Goal: Find specific page/section: Find specific page/section

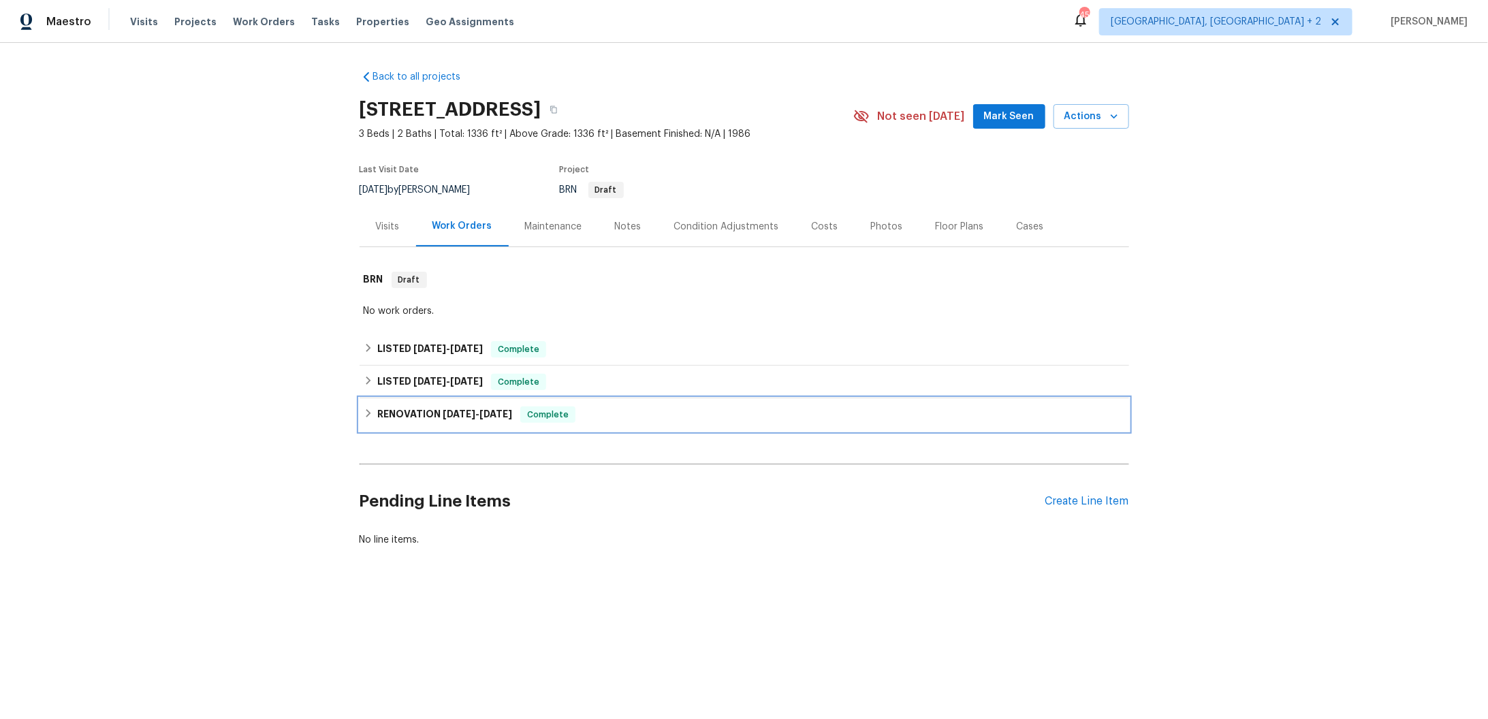
click at [372, 413] on icon at bounding box center [369, 414] width 10 height 10
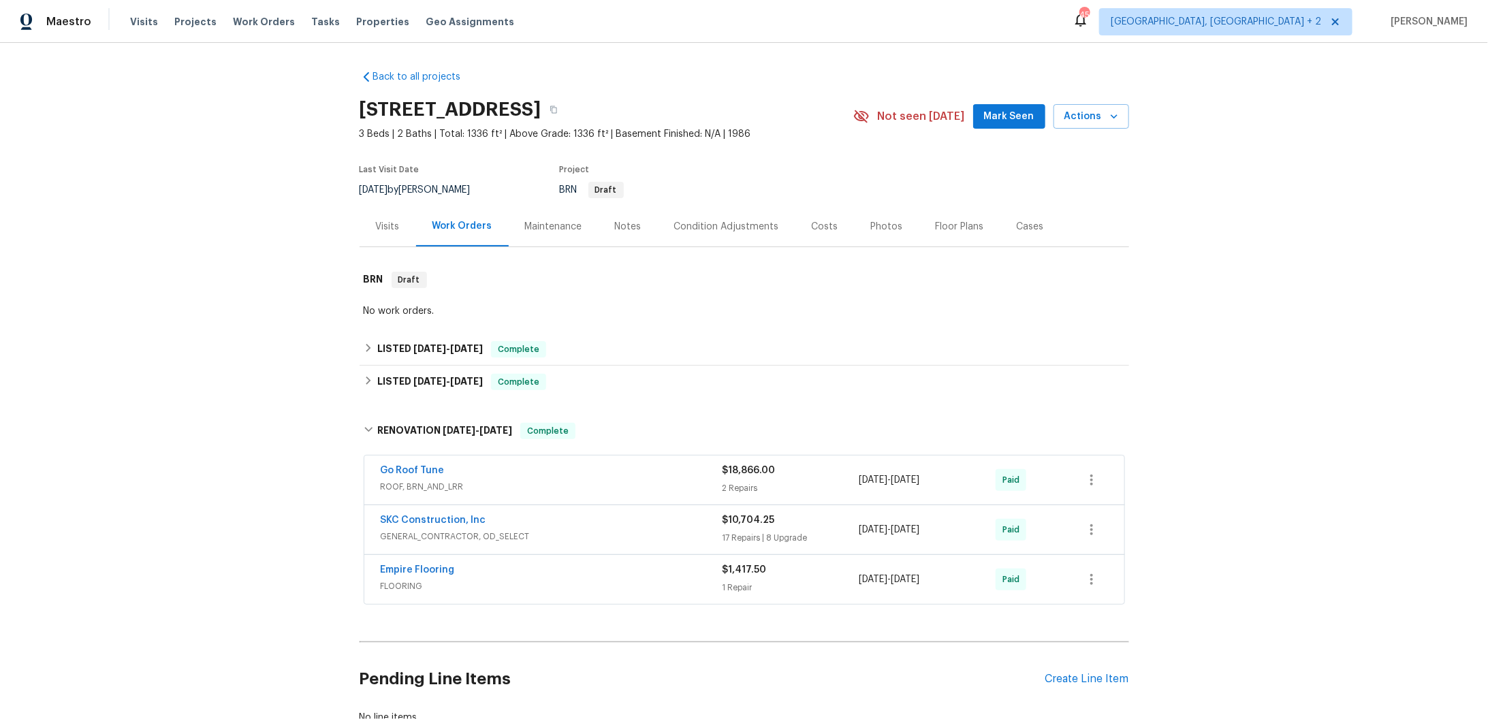
click at [486, 475] on div "Go Roof Tune" at bounding box center [552, 472] width 342 height 16
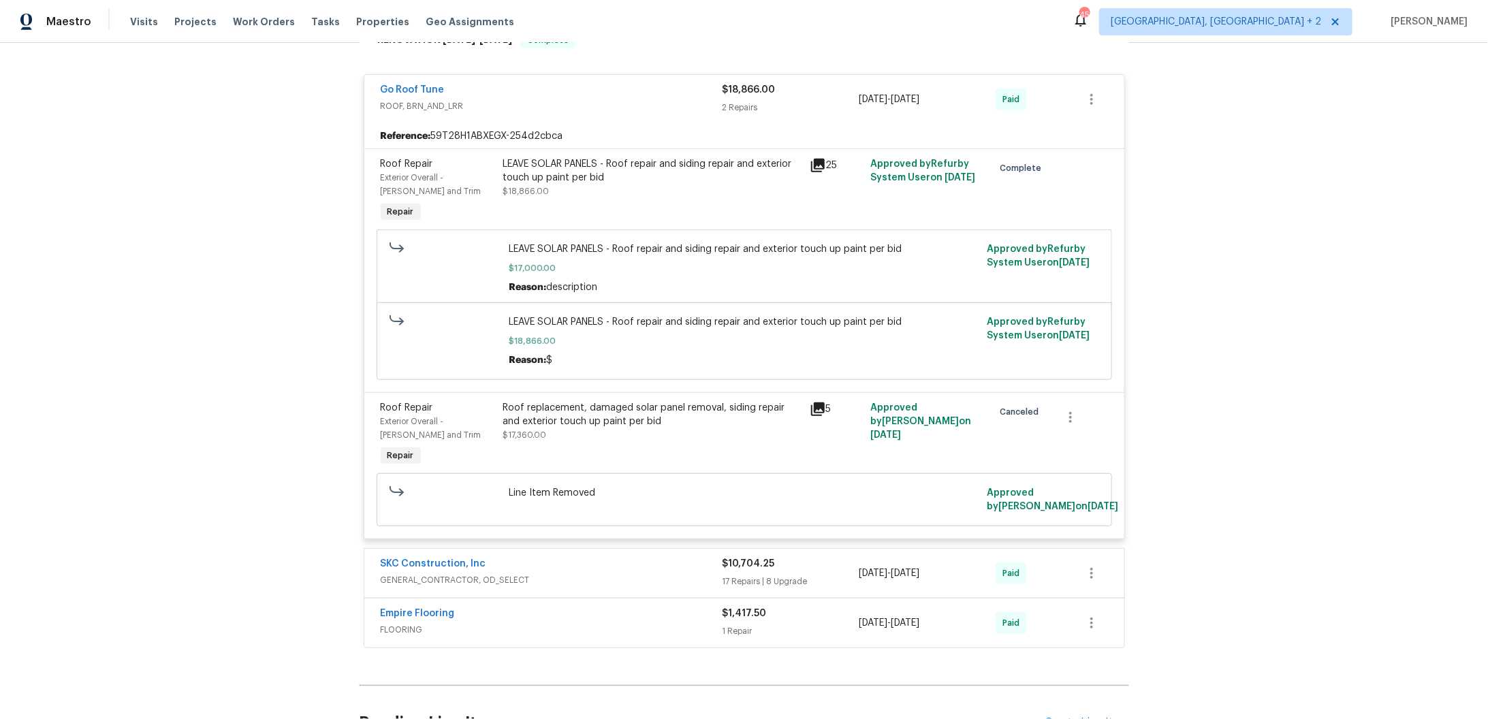
scroll to position [392, 0]
click at [1093, 97] on icon "button" at bounding box center [1091, 98] width 16 height 16
click at [986, 142] on div at bounding box center [744, 359] width 1488 height 719
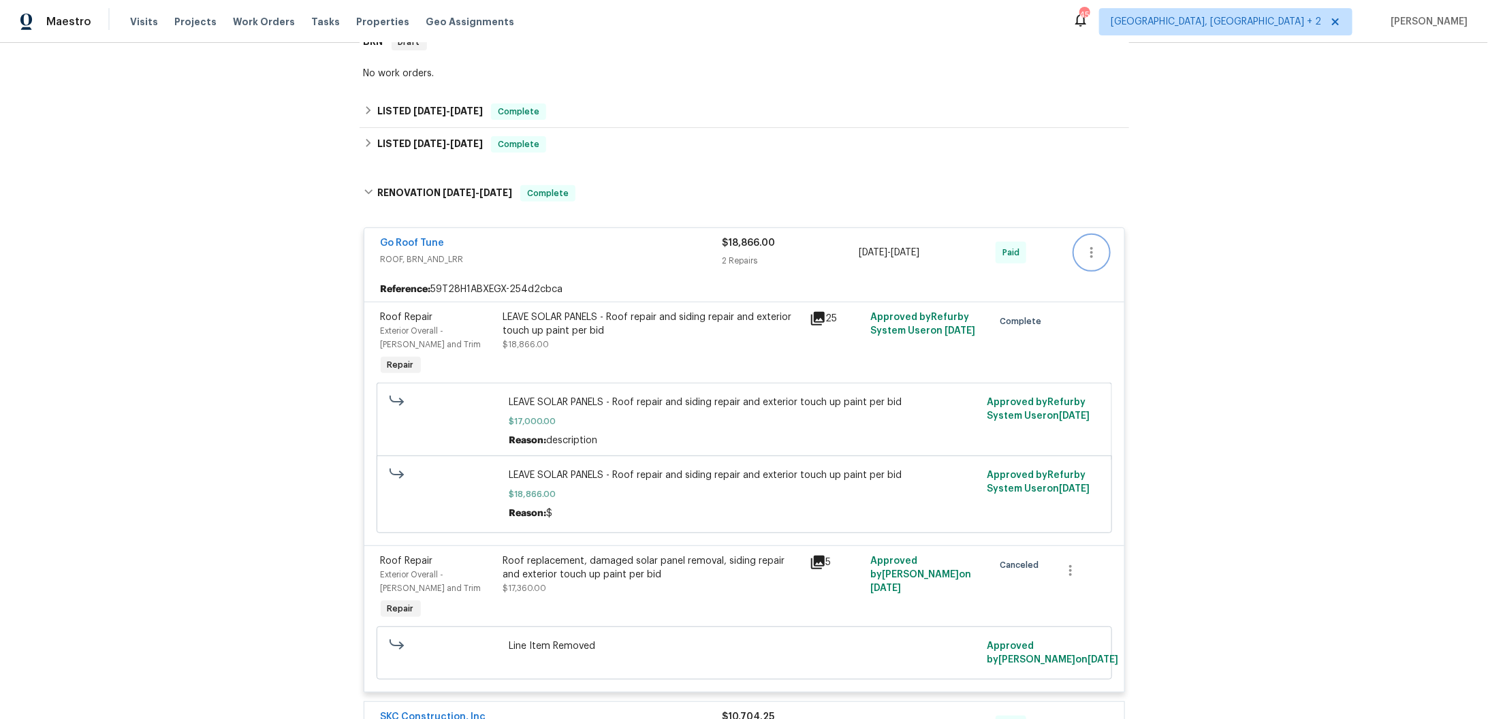
scroll to position [14, 0]
